Goal: Check status: Check status

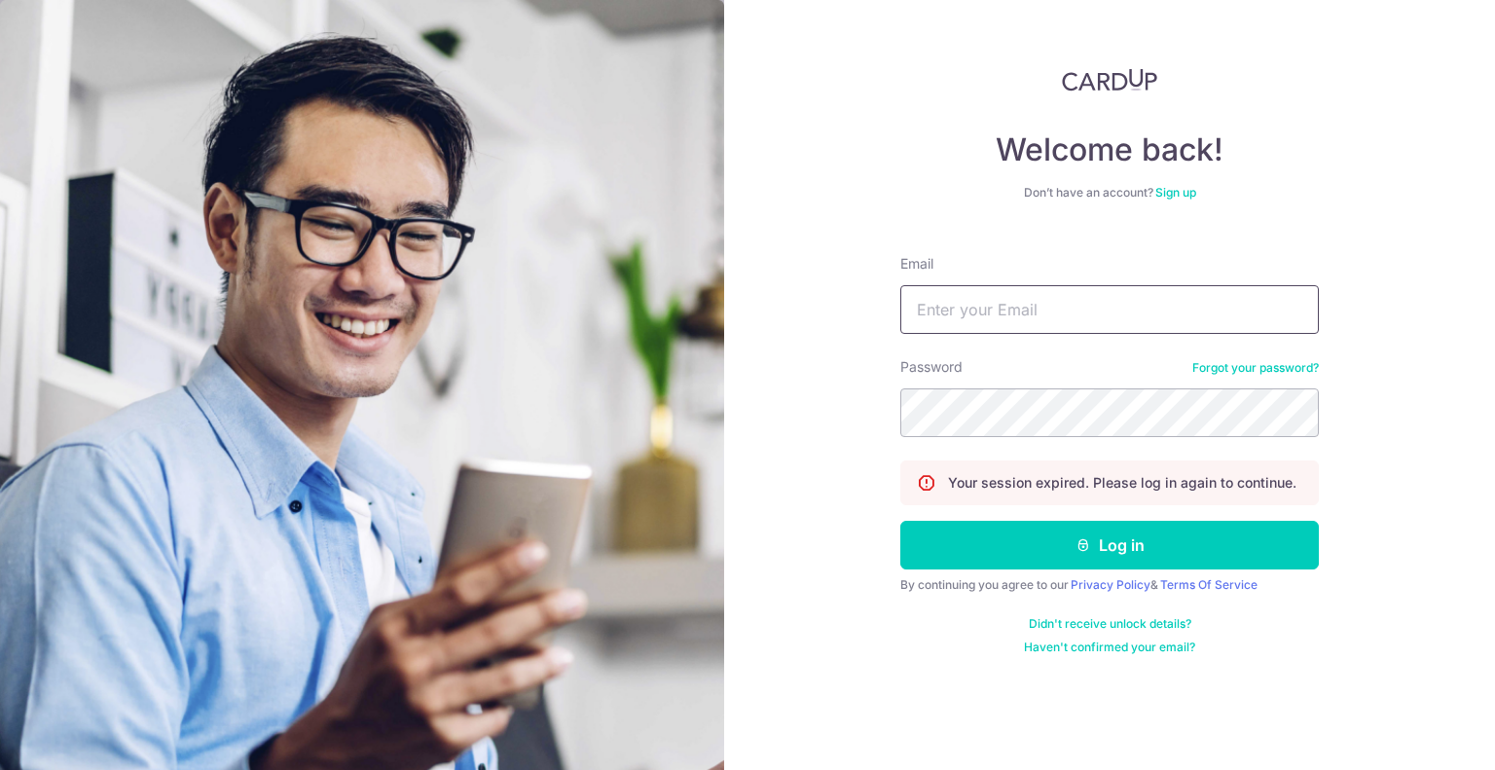
click at [957, 307] on input "Email" at bounding box center [1109, 309] width 418 height 49
type input "[EMAIL_ADDRESS][DOMAIN_NAME]"
click at [900, 521] on button "Log in" at bounding box center [1109, 545] width 418 height 49
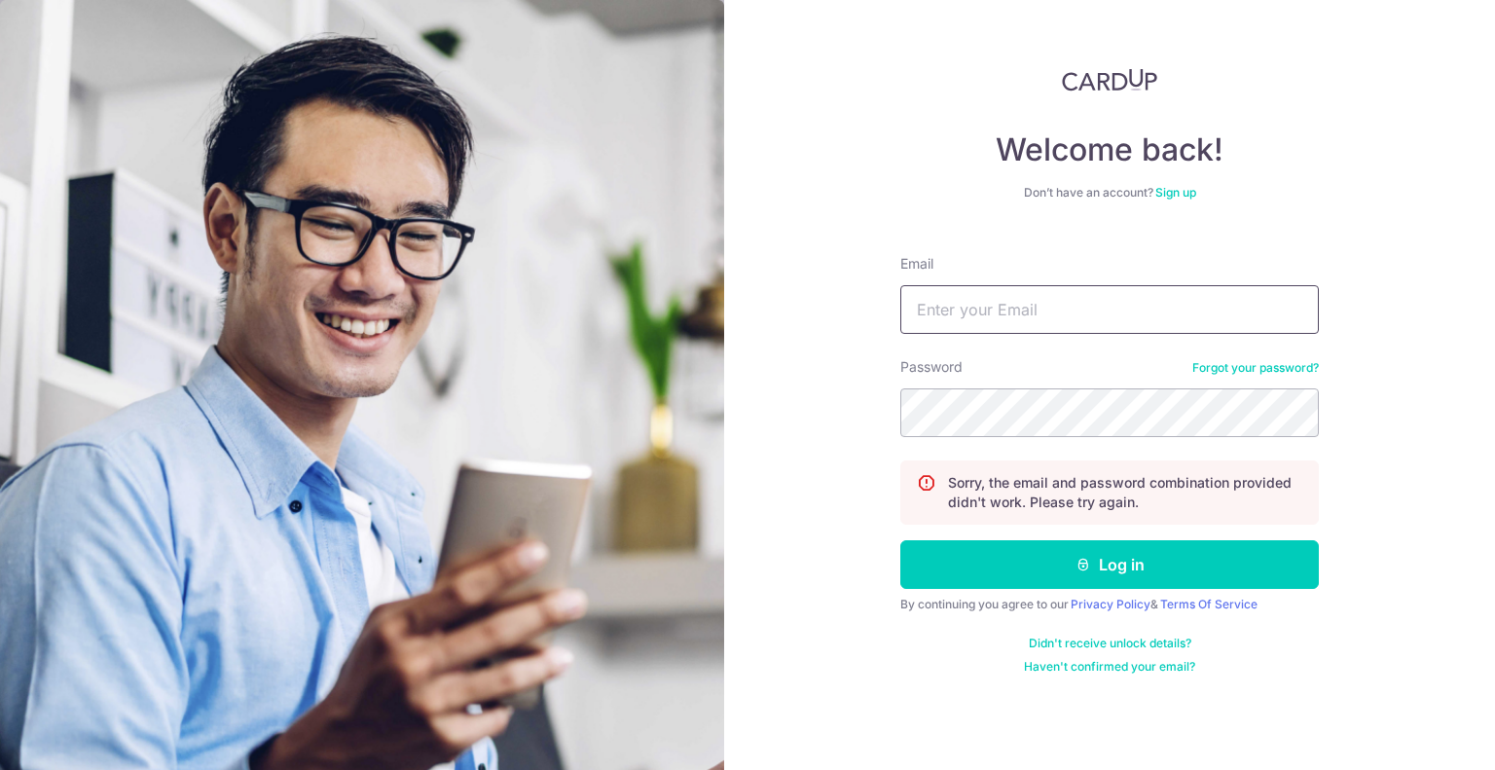
click at [965, 326] on input "Email" at bounding box center [1109, 309] width 418 height 49
type input "[EMAIL_ADDRESS][DOMAIN_NAME]"
click at [900, 540] on button "Log in" at bounding box center [1109, 564] width 418 height 49
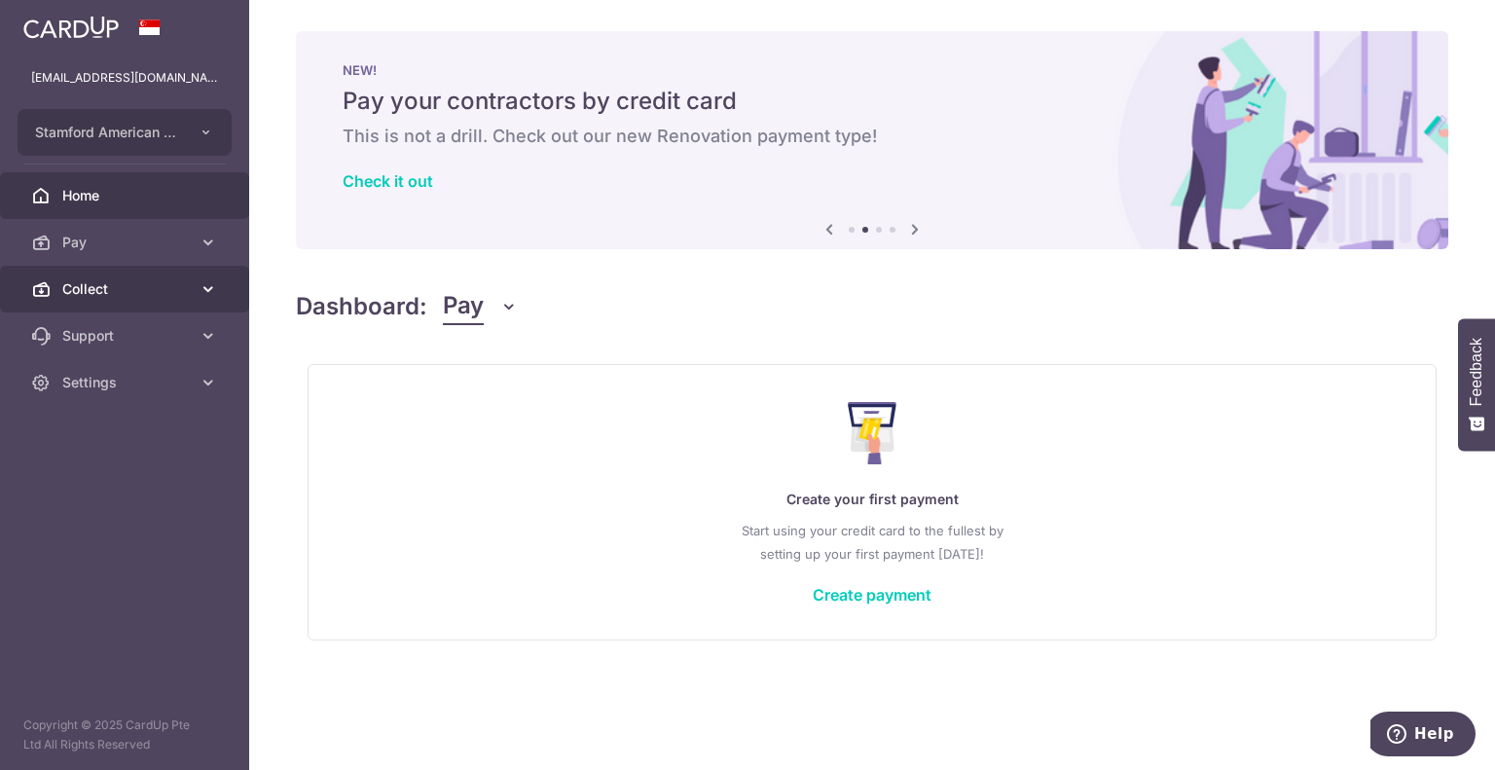
click at [33, 288] on icon at bounding box center [40, 288] width 19 height 19
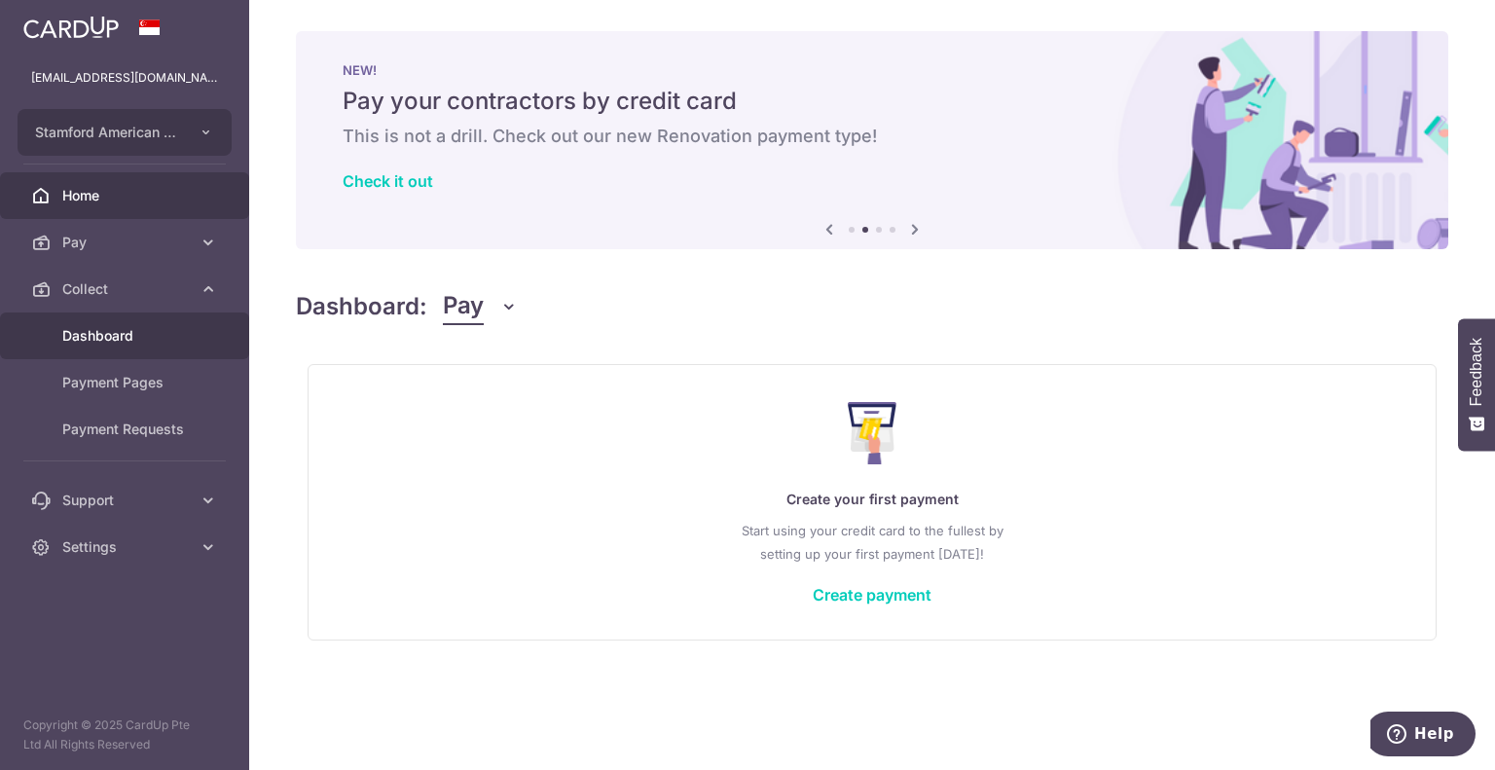
click at [145, 349] on link "Dashboard" at bounding box center [124, 335] width 249 height 47
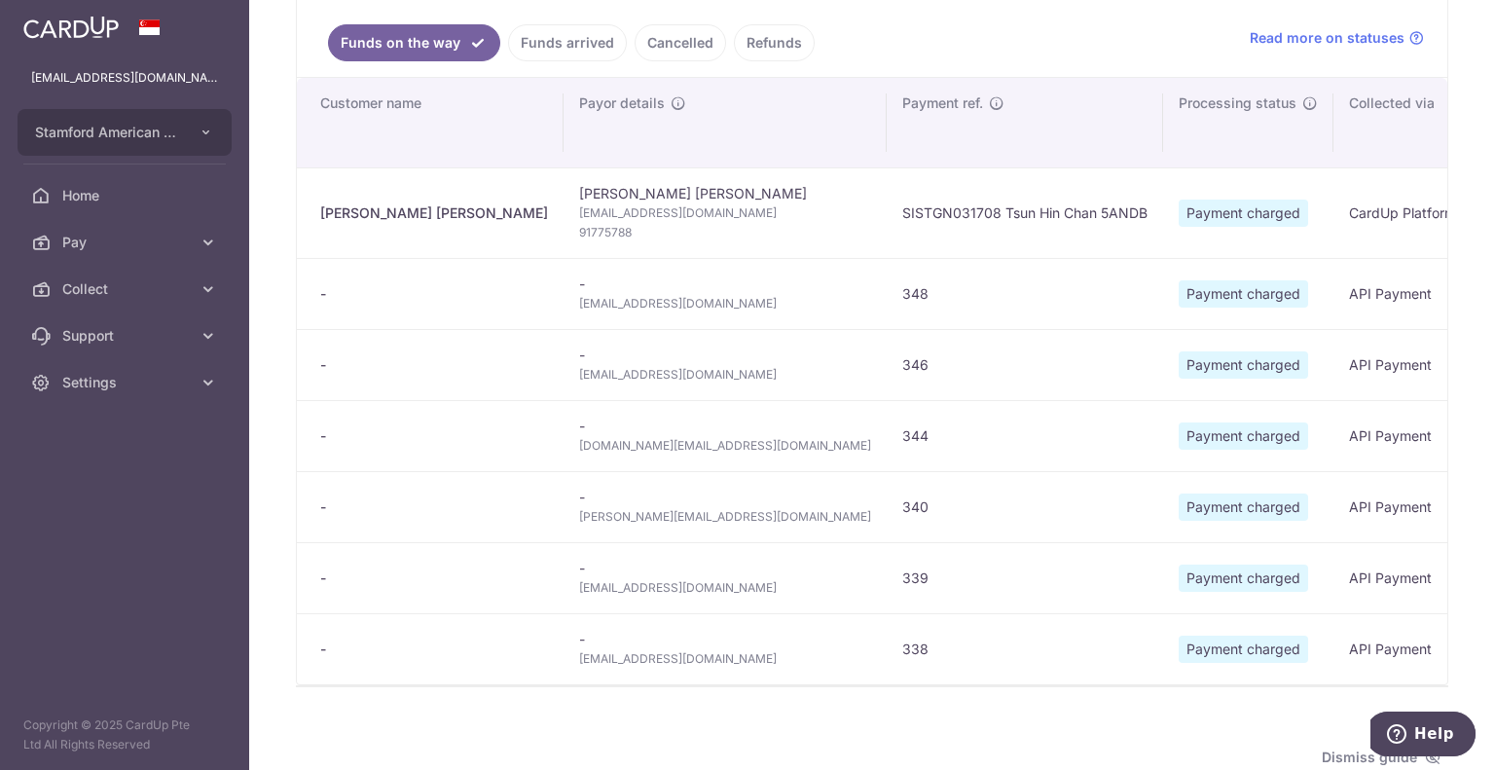
click at [545, 56] on link "Funds arrived" at bounding box center [567, 42] width 119 height 37
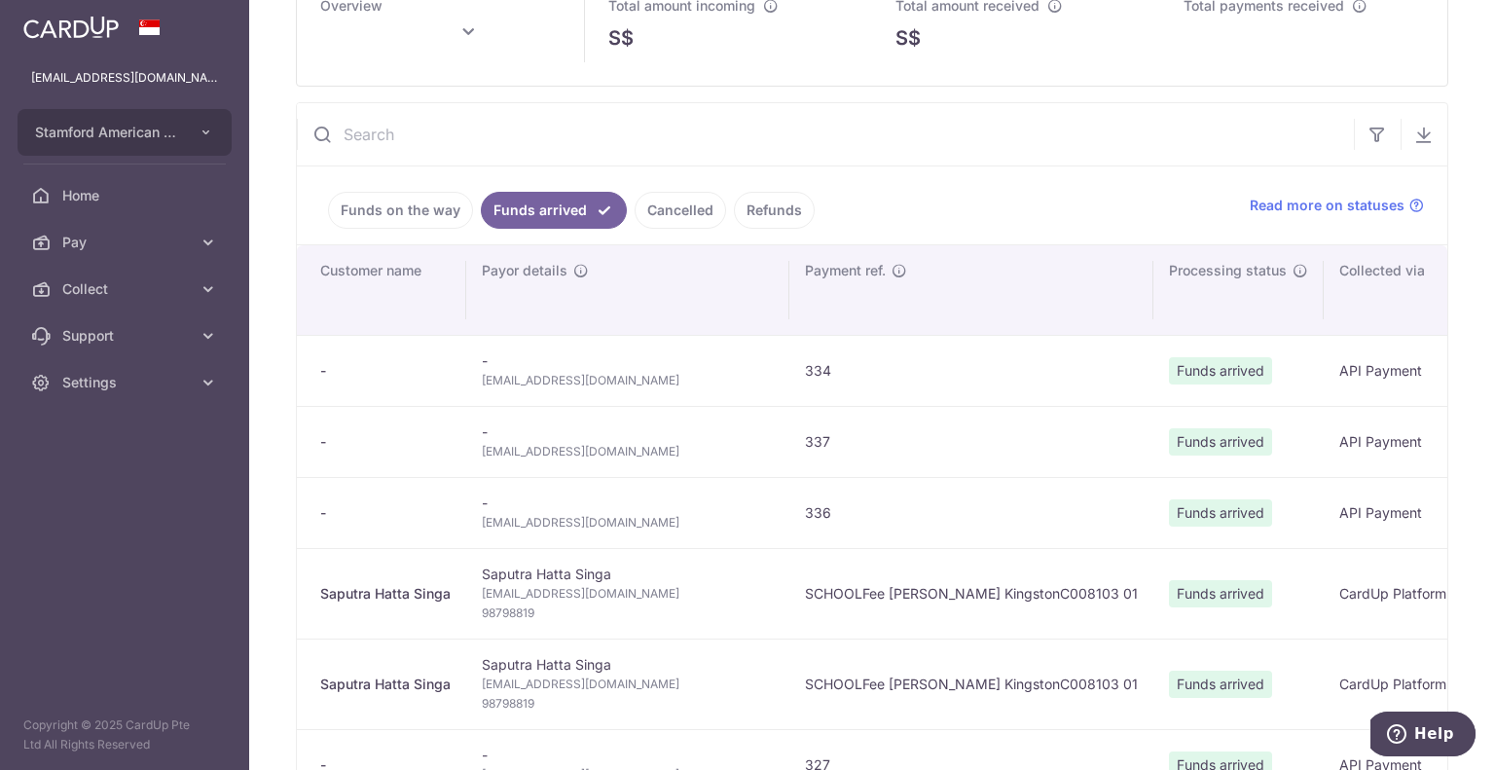
scroll to position [292, 0]
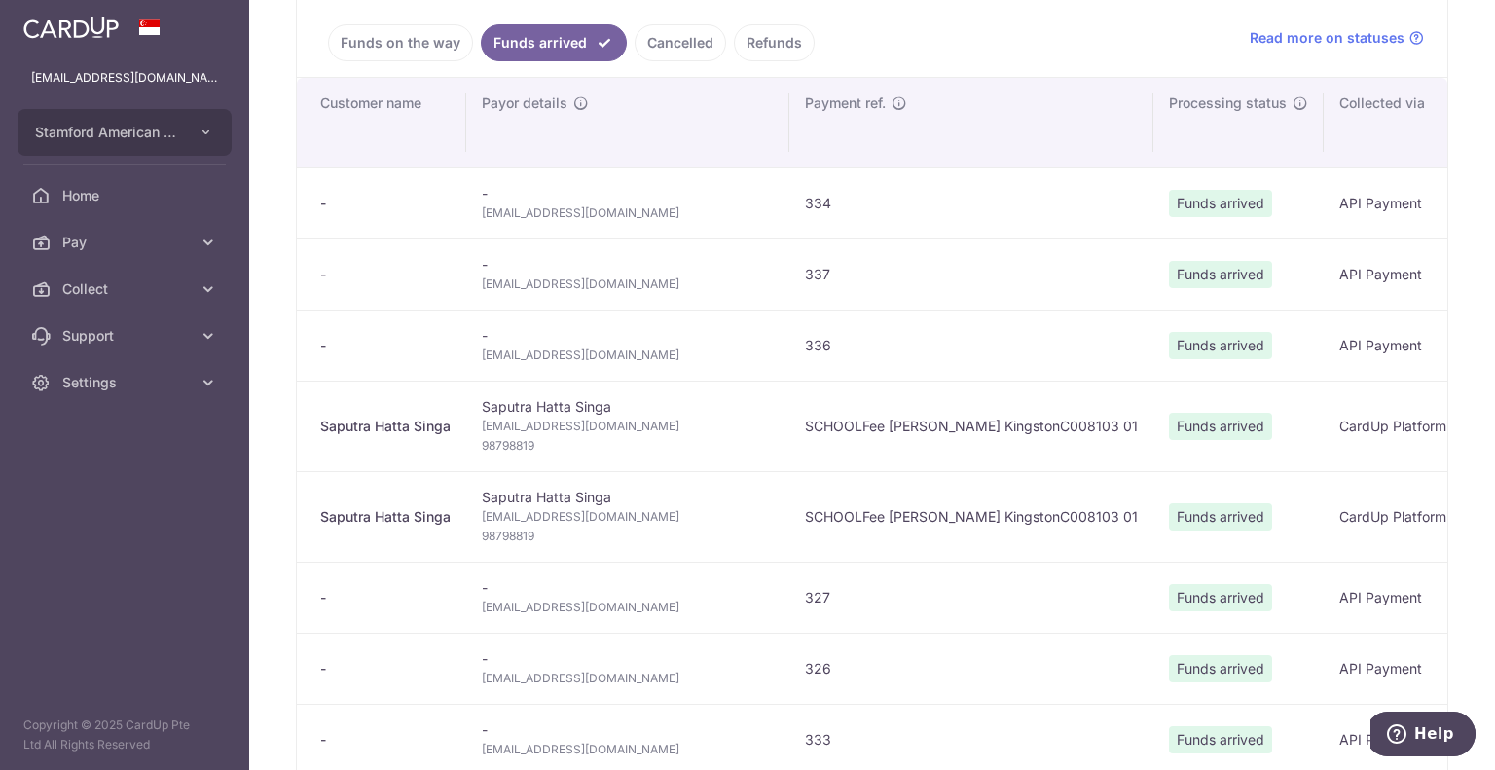
click at [510, 282] on span "[EMAIL_ADDRESS][DOMAIN_NAME]" at bounding box center [628, 283] width 292 height 19
click at [510, 282] on span "innesjsmith@gmail.com" at bounding box center [628, 283] width 292 height 19
copy tr "innesjsmith@gmail.com"
type input "October 2025"
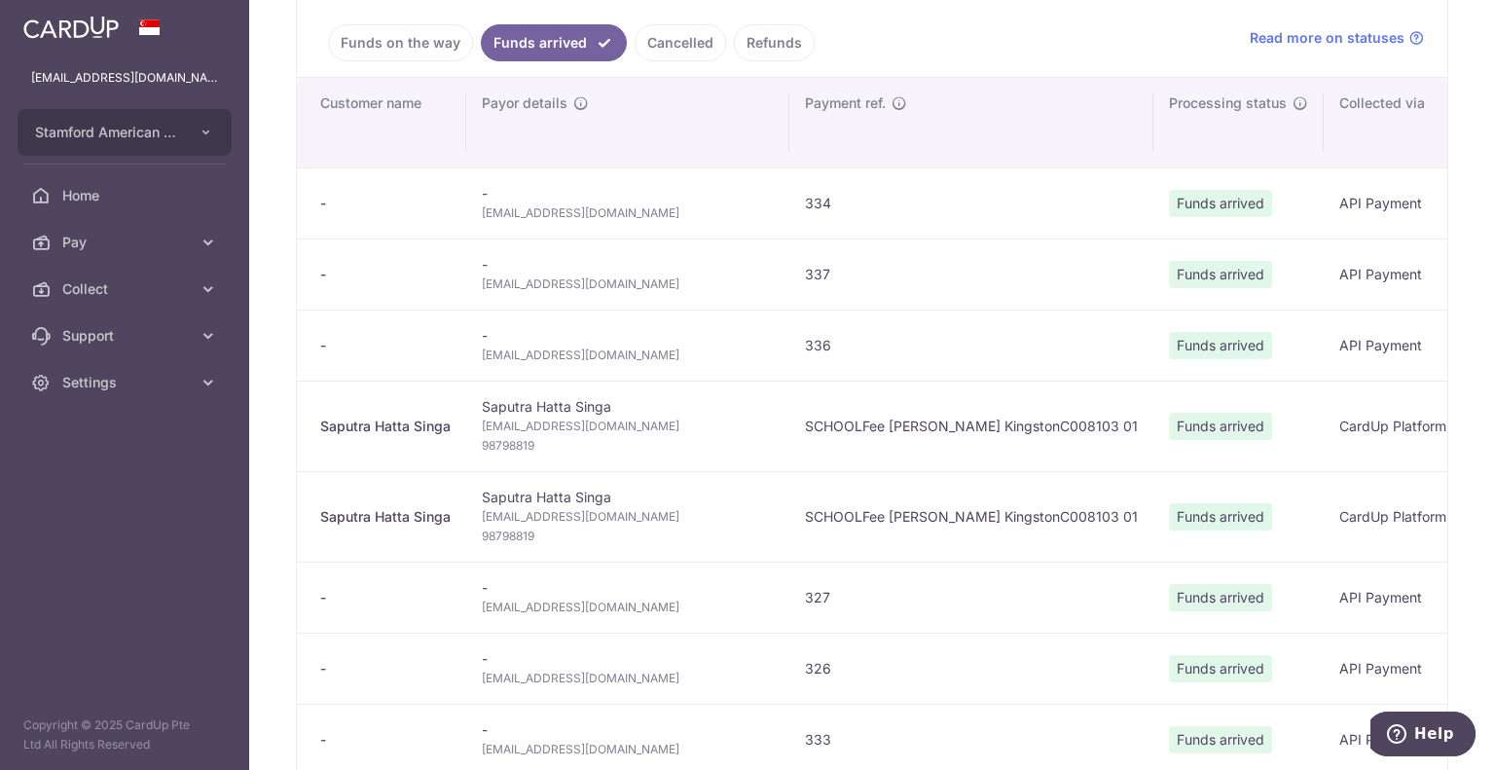
click at [539, 353] on span "hello@singhrupesh.com" at bounding box center [628, 354] width 292 height 19
copy tr "hello@singhrupesh.com"
click at [563, 207] on span "solismmonica@gmail.com" at bounding box center [628, 212] width 292 height 19
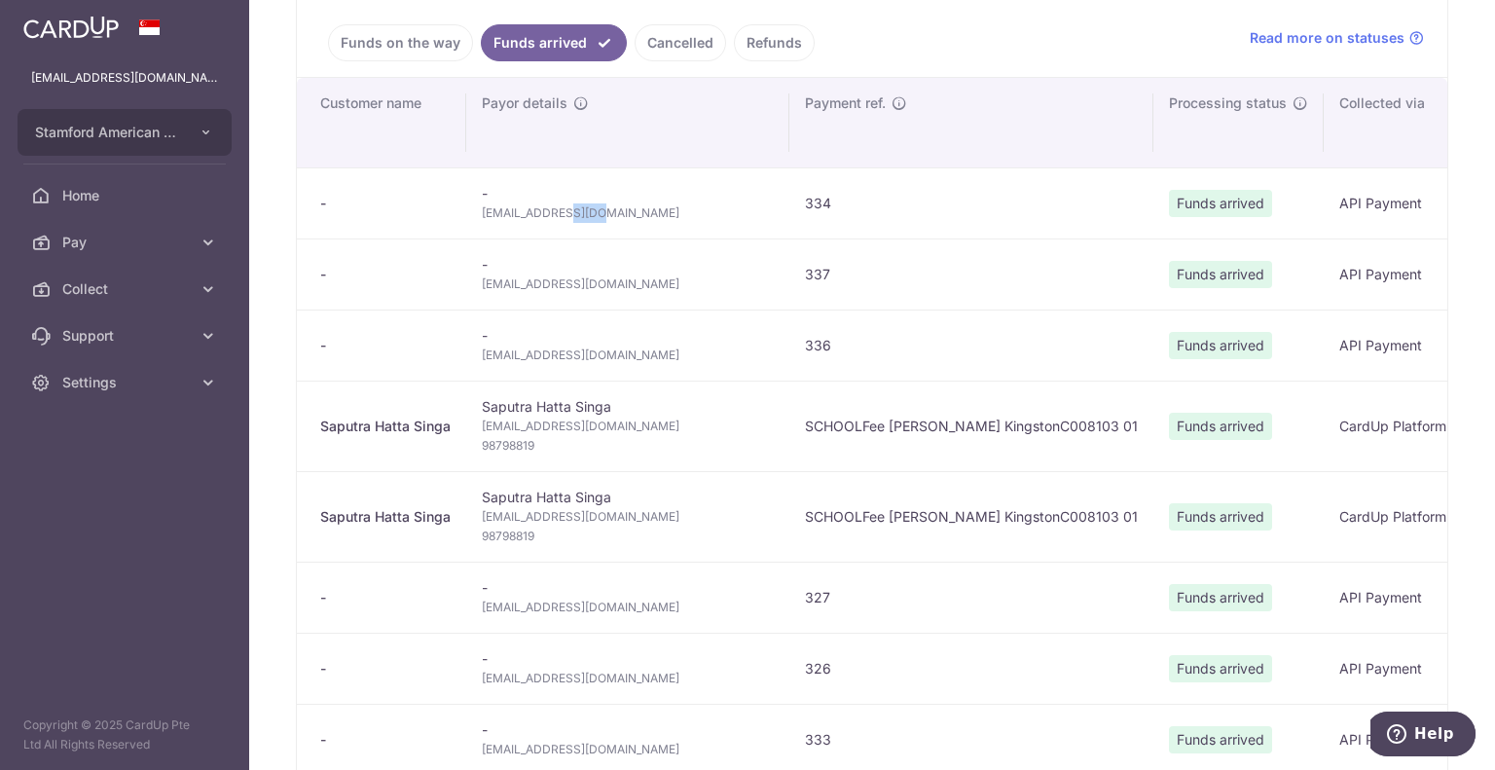
click at [563, 207] on span "solismmonica@gmail.com" at bounding box center [628, 212] width 292 height 19
copy tr "solismmonica@gmail.com"
